Goal: Task Accomplishment & Management: Use online tool/utility

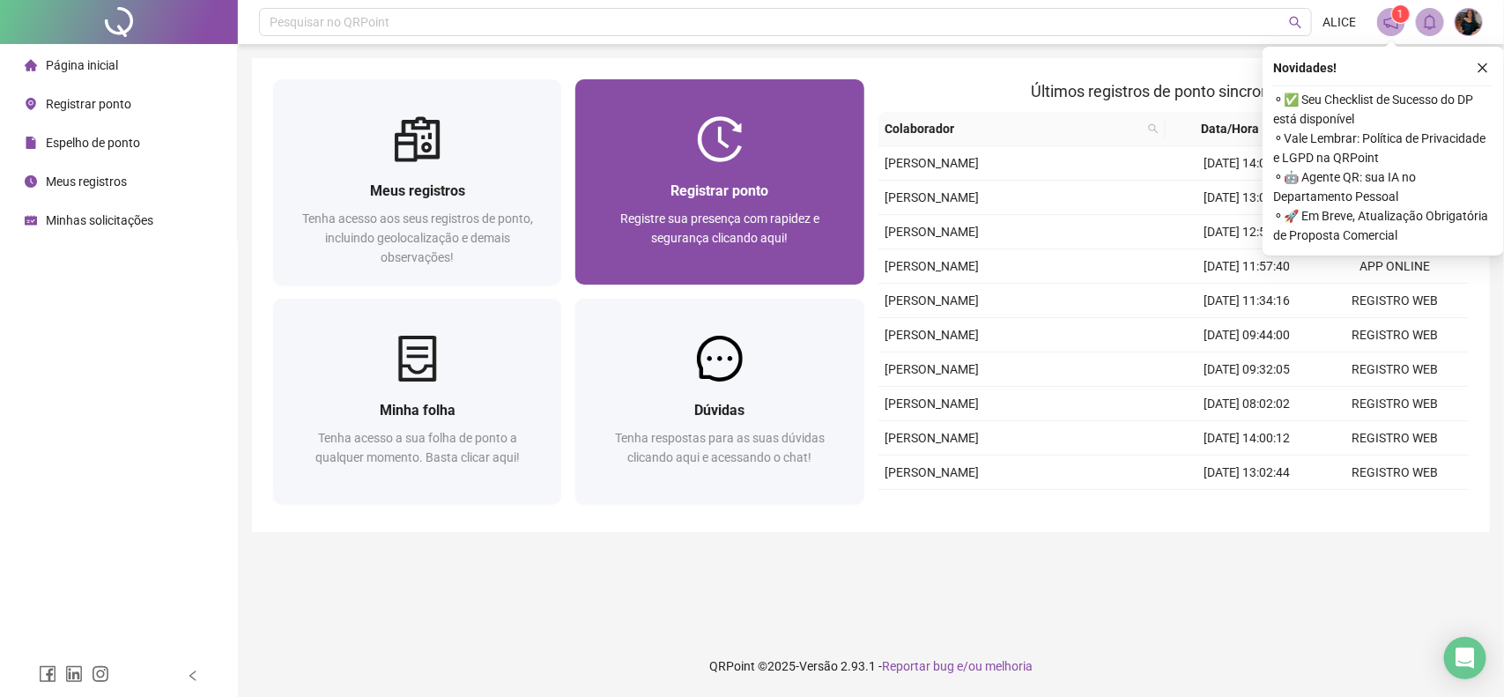
click at [689, 133] on div at bounding box center [719, 139] width 288 height 46
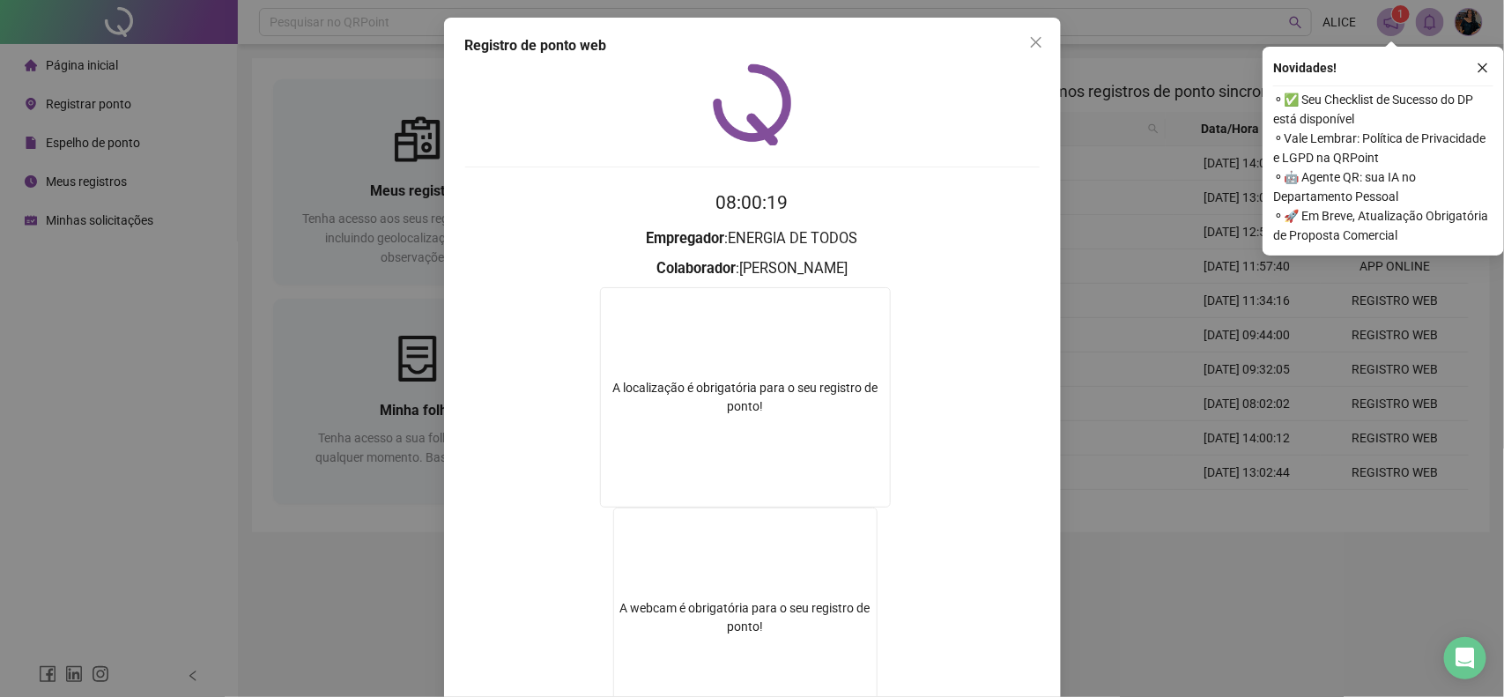
drag, startPoint x: 408, startPoint y: 298, endPoint x: 568, endPoint y: 230, distance: 174.1
click at [408, 297] on div "Registro de ponto web 08:00:19 Empregador : ENERGIA DE TODOS Colaborador : [PER…" at bounding box center [752, 348] width 1504 height 697
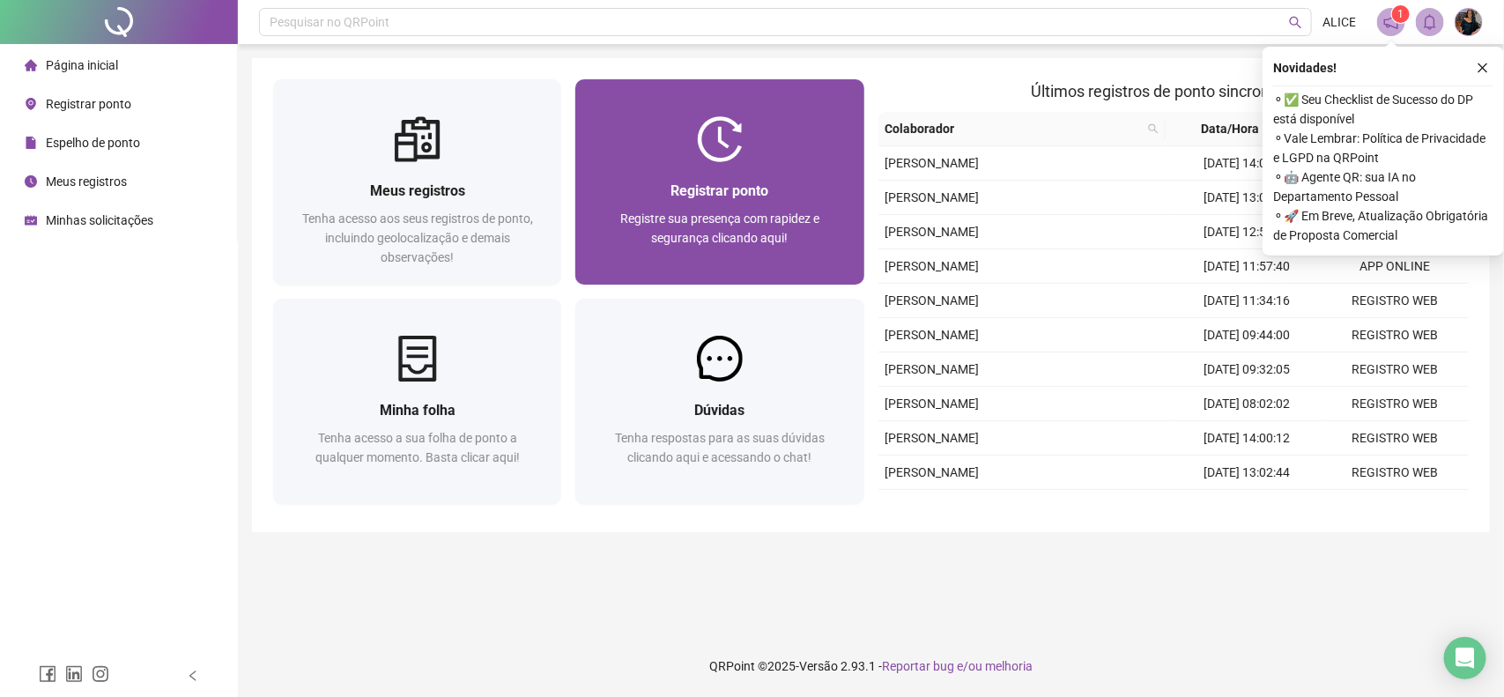
click at [634, 211] on span "Registre sua presença com rapidez e segurança clicando aqui!" at bounding box center [719, 227] width 199 height 33
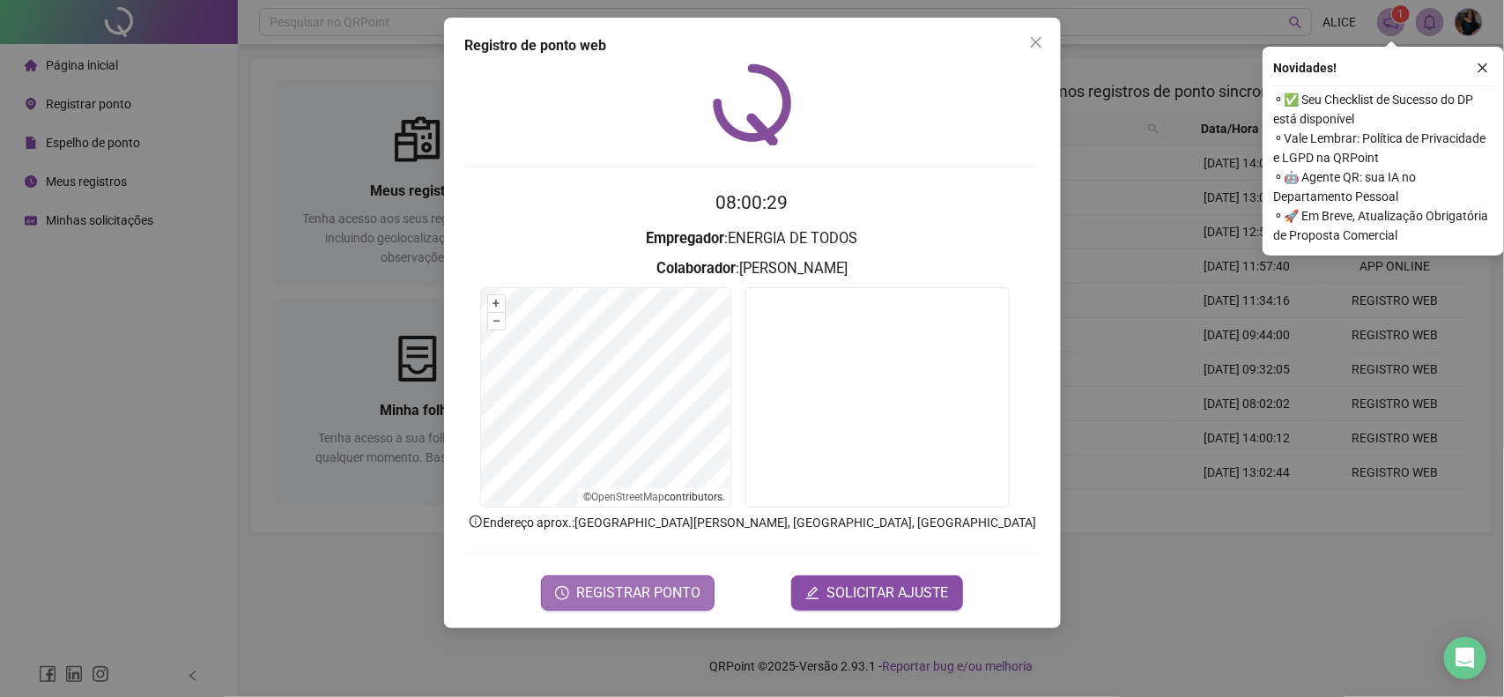
click at [643, 593] on span "REGISTRAR PONTO" at bounding box center [638, 592] width 124 height 21
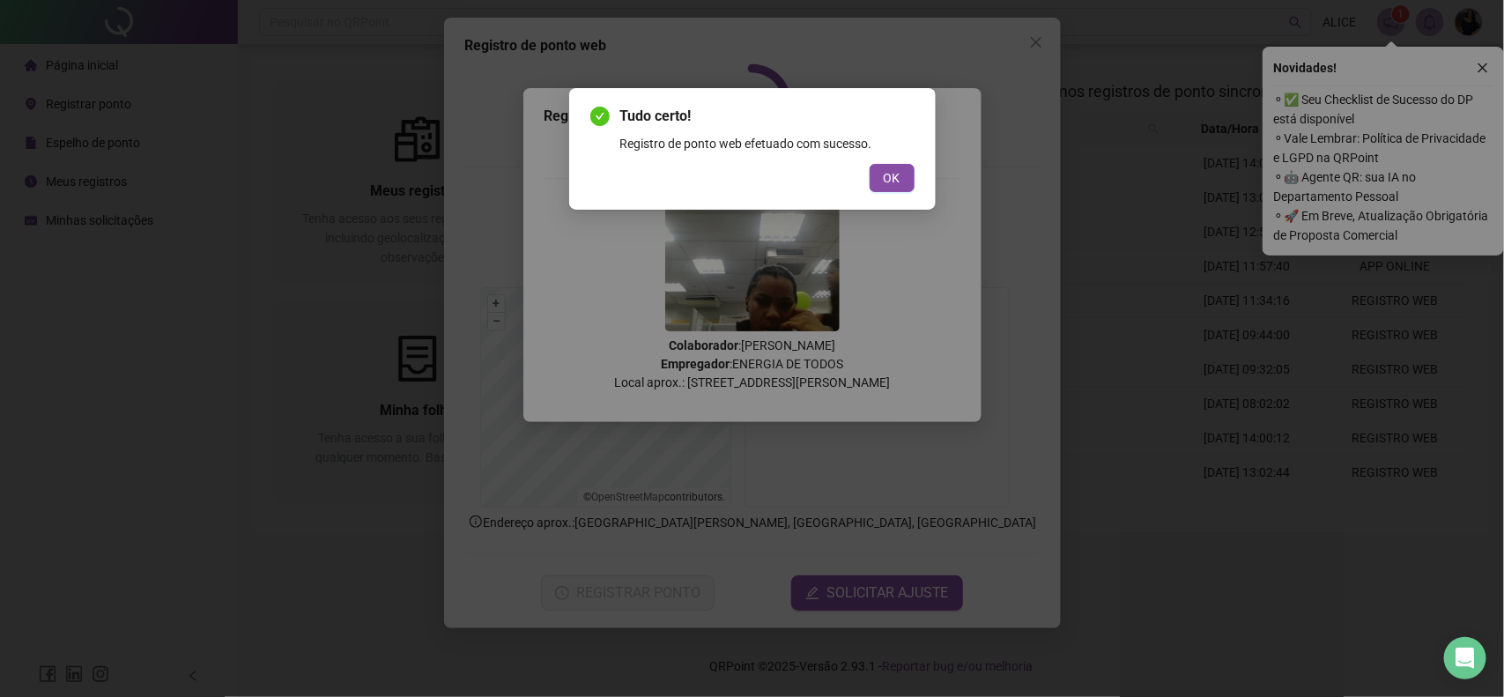
drag, startPoint x: 900, startPoint y: 176, endPoint x: 910, endPoint y: 143, distance: 35.1
click at [901, 176] on button "OK" at bounding box center [892, 178] width 45 height 28
